Goal: Find contact information: Obtain details needed to contact an individual or organization

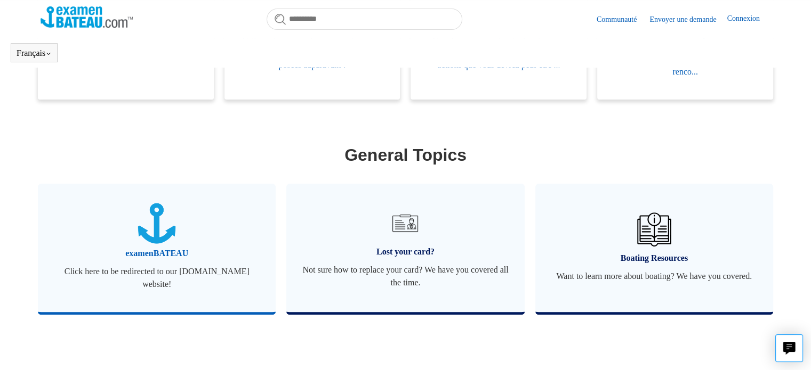
scroll to position [343, 0]
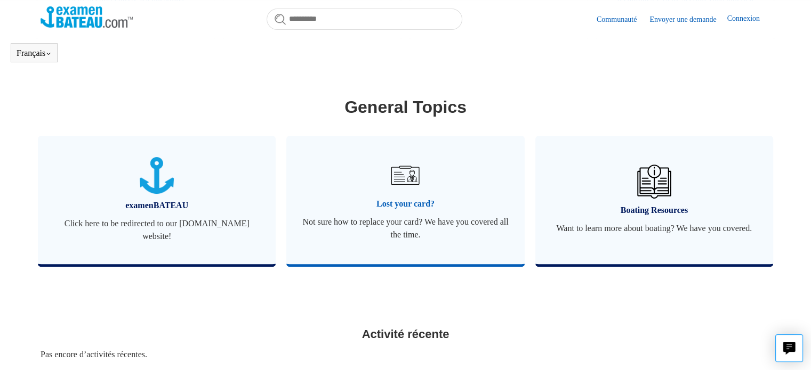
click at [415, 214] on link "Lost your card? Not sure how to replace your card? We have you covered all the …" at bounding box center [405, 200] width 238 height 128
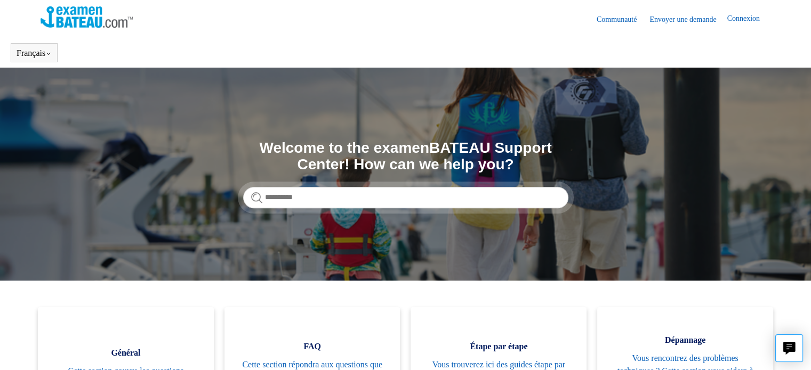
click at [742, 15] on link "Connexion" at bounding box center [747, 19] width 43 height 13
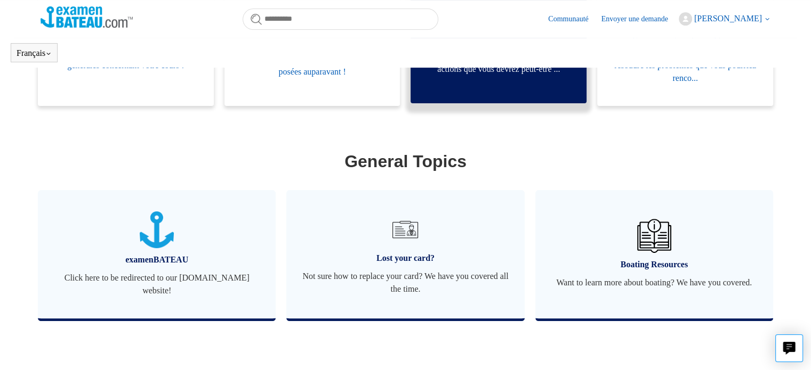
scroll to position [290, 0]
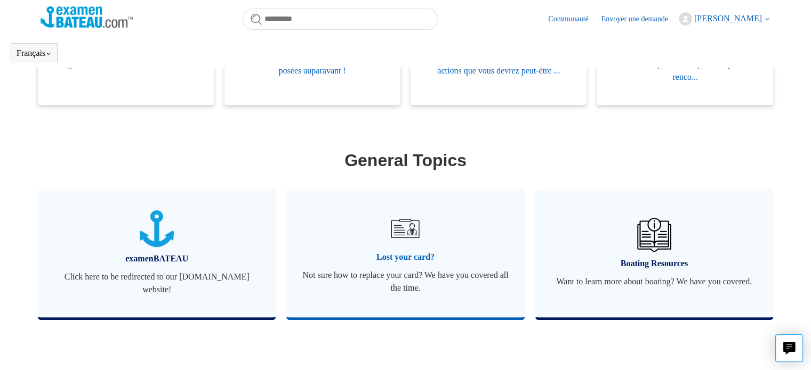
click at [414, 254] on span "Lost your card?" at bounding box center [405, 257] width 206 height 13
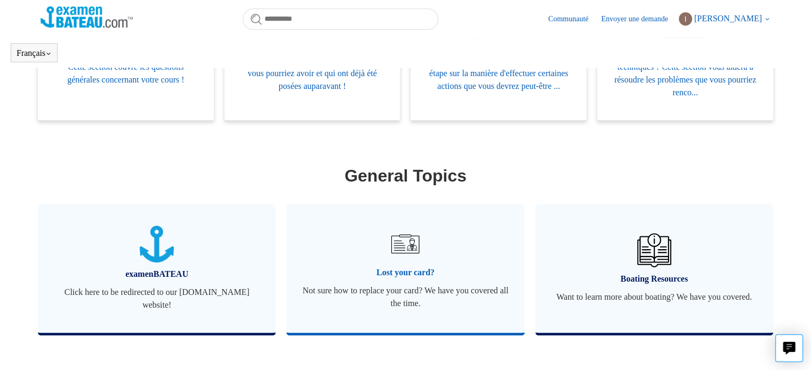
scroll to position [426, 0]
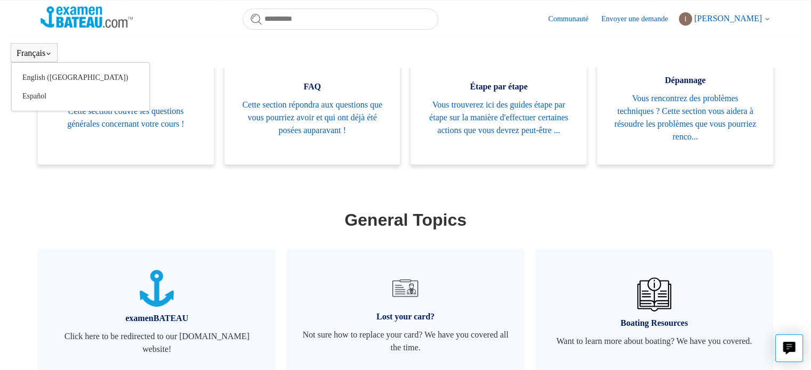
click at [38, 59] on body "Aller au contenu principal Communauté Envoyer une demande Isabelle Breton Mes a…" at bounding box center [405, 168] width 811 height 797
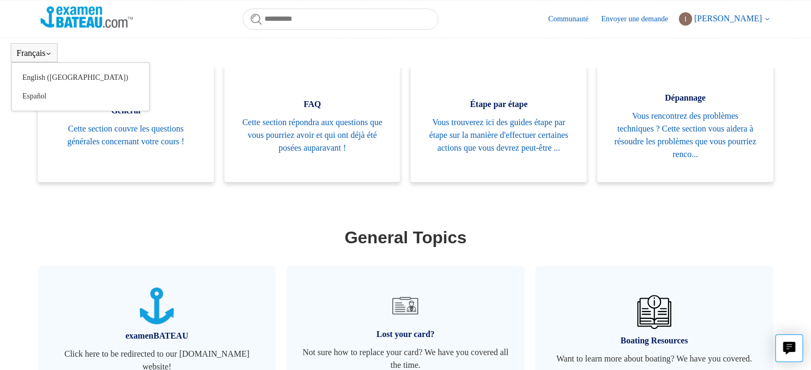
click at [34, 51] on button "Français" at bounding box center [34, 54] width 35 height 10
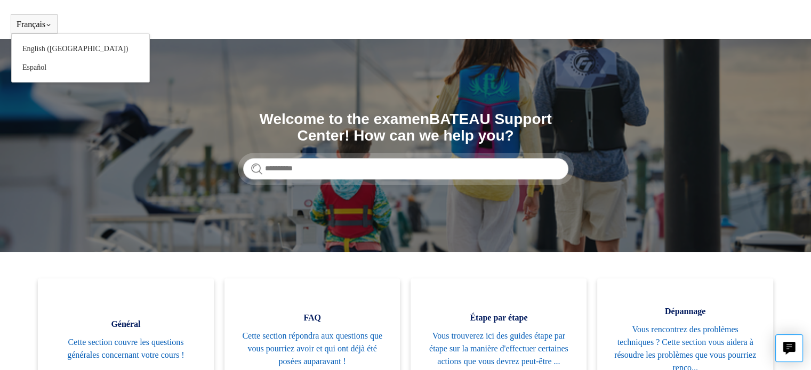
click at [49, 27] on button "Français" at bounding box center [34, 25] width 35 height 10
click at [47, 27] on button "Français" at bounding box center [34, 25] width 35 height 10
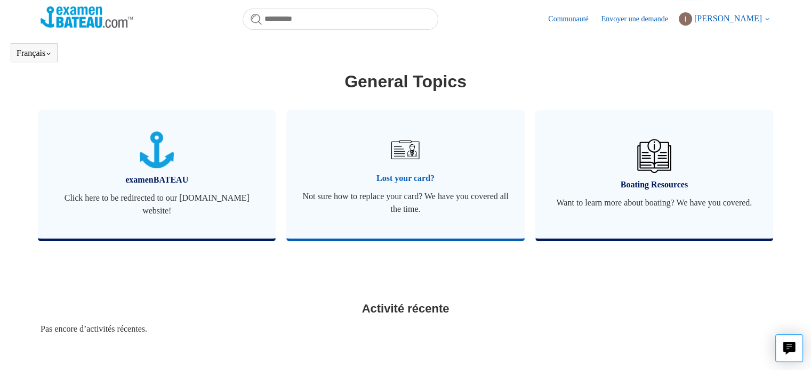
scroll to position [373, 0]
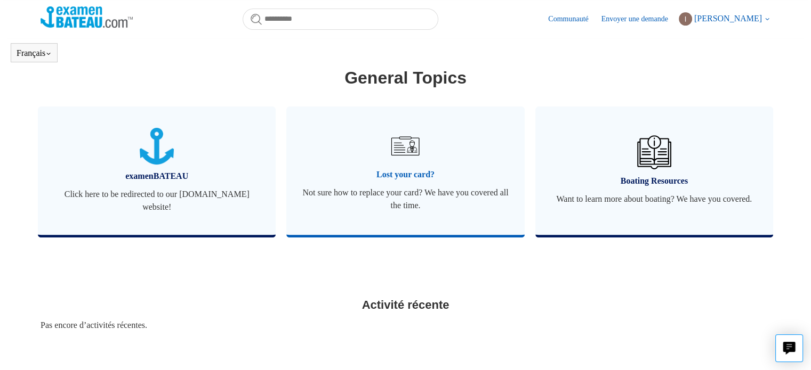
click at [416, 169] on span "Lost your card?" at bounding box center [405, 174] width 206 height 13
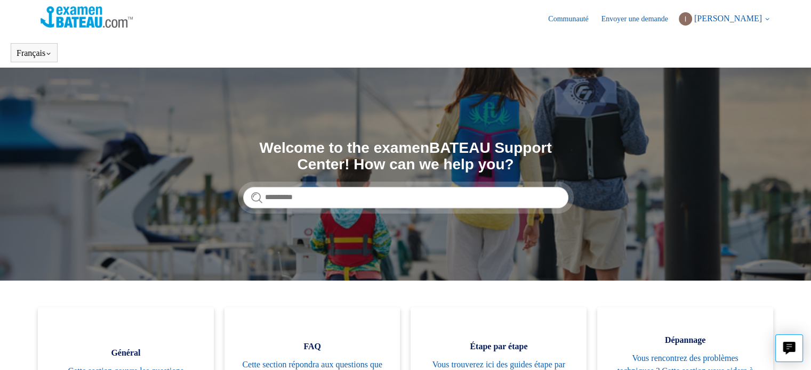
click at [764, 19] on icon at bounding box center [767, 19] width 6 height 6
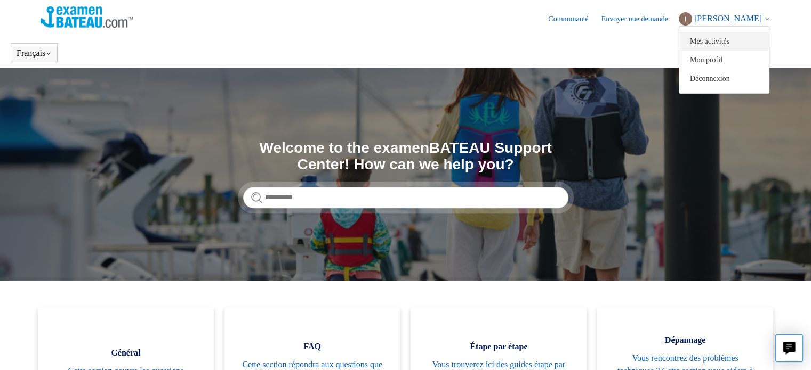
click at [736, 39] on link "Mes activités" at bounding box center [724, 41] width 90 height 19
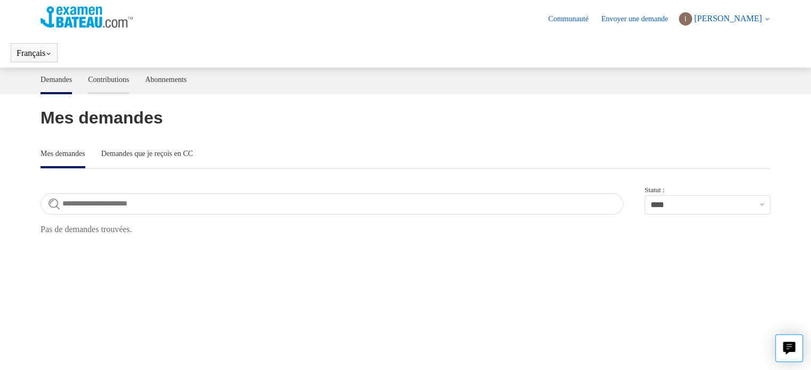
click at [129, 80] on link "Contributions" at bounding box center [108, 79] width 41 height 22
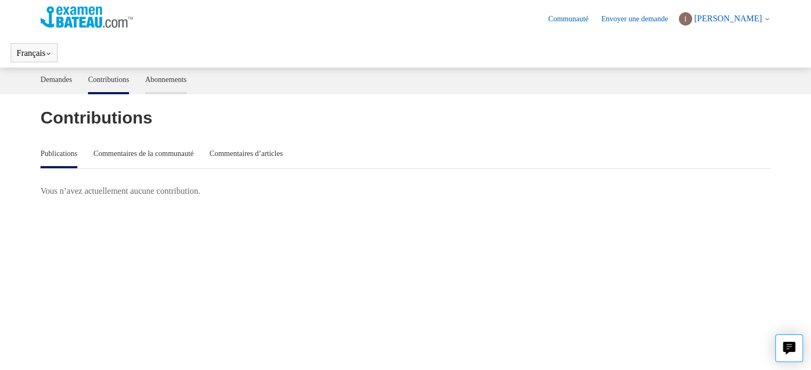
click at [187, 82] on link "Abonnements" at bounding box center [166, 79] width 42 height 22
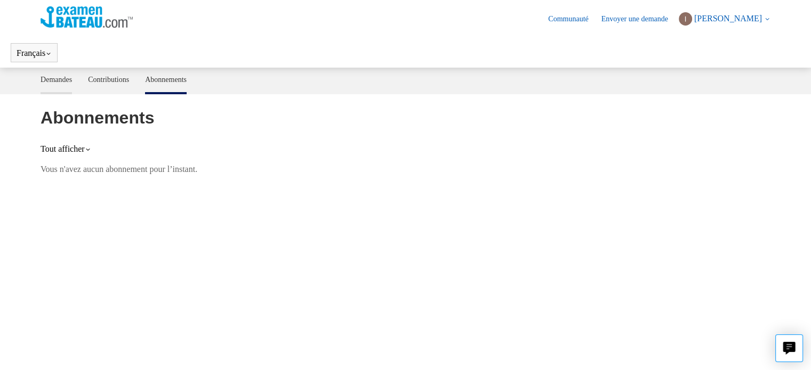
click at [47, 78] on link "Demandes" at bounding box center [56, 79] width 31 height 22
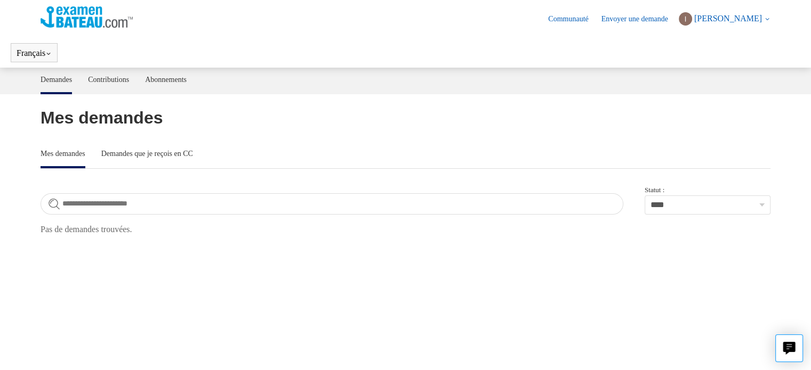
click at [634, 15] on link "Envoyer une demande" at bounding box center [639, 18] width 77 height 11
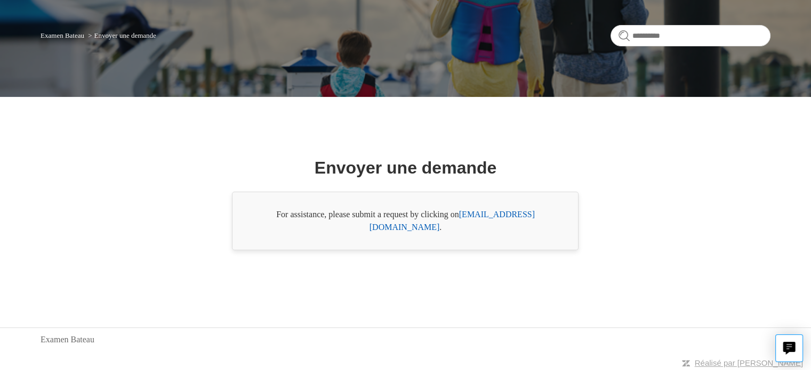
scroll to position [70, 0]
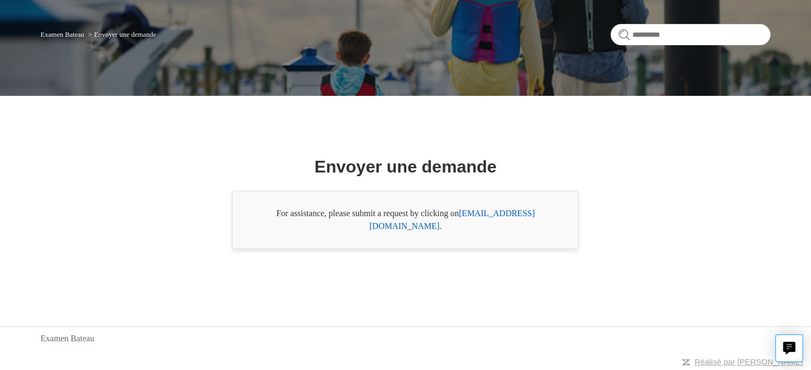
click at [503, 217] on link "[EMAIL_ADDRESS][DOMAIN_NAME]" at bounding box center [451, 220] width 165 height 22
click at [503, 221] on link "[EMAIL_ADDRESS][DOMAIN_NAME]" at bounding box center [451, 220] width 165 height 22
drag, startPoint x: 462, startPoint y: 220, endPoint x: 554, endPoint y: 217, distance: 92.3
click at [554, 217] on div "For assistance, please submit a request by clicking on [EMAIL_ADDRESS][DOMAIN_N…" at bounding box center [405, 220] width 346 height 59
copy div "[EMAIL_ADDRESS][DOMAIN_NAME] ."
